Goal: Information Seeking & Learning: Understand process/instructions

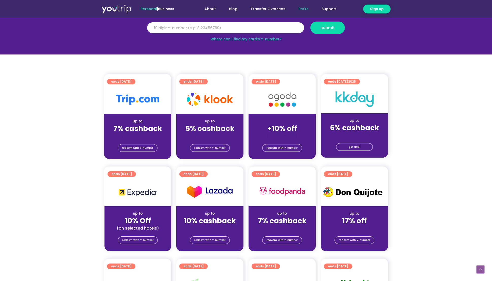
scroll to position [52, 0]
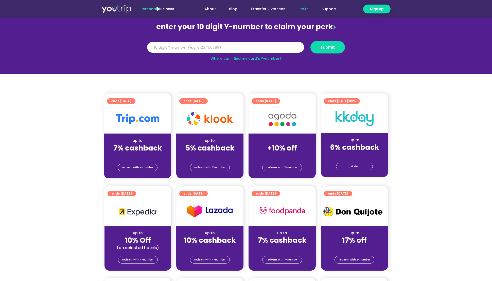
click at [196, 159] on div "redeem with Y-number" at bounding box center [209, 168] width 67 height 20
click at [199, 138] on div "up to" at bounding box center [209, 140] width 59 height 5
click at [212, 167] on span "redeem with Y-number" at bounding box center [209, 167] width 31 height 7
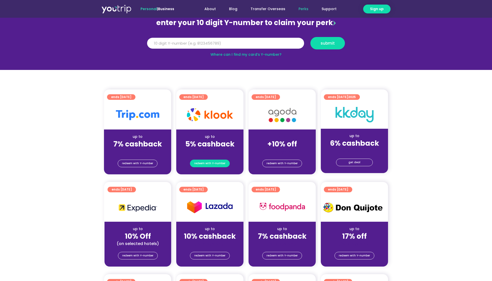
click at [217, 165] on span "redeem with Y-number" at bounding box center [209, 163] width 31 height 7
click at [209, 114] on img at bounding box center [210, 114] width 46 height 13
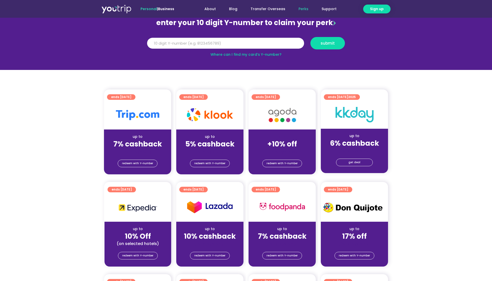
click at [199, 93] on div "ends [DATE]" at bounding box center [211, 97] width 64 height 8
click at [211, 149] on div "(for stays only)" at bounding box center [209, 151] width 59 height 5
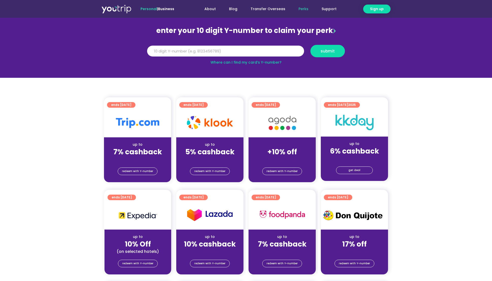
scroll to position [40, 0]
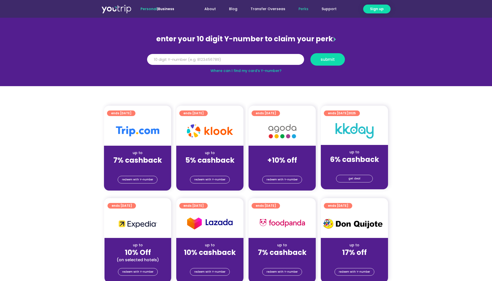
click at [233, 70] on link "Where can I find my card’s Y-number?" at bounding box center [246, 70] width 71 height 5
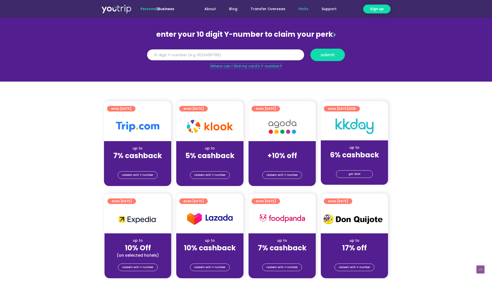
scroll to position [0, 0]
